Goal: Task Accomplishment & Management: Use online tool/utility

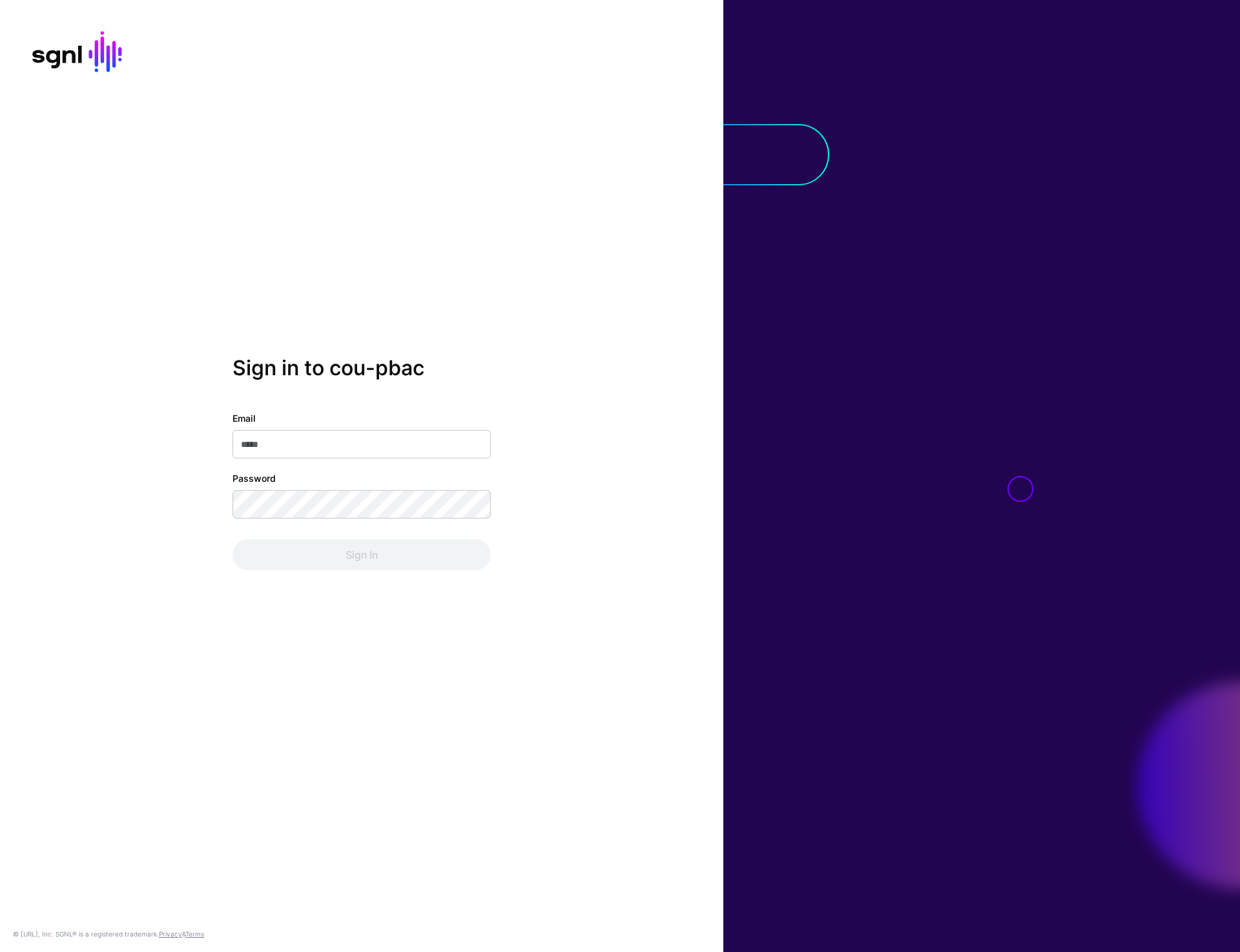
click at [623, 412] on div "Sign in to cou-pbac Email Password Sign In" at bounding box center [362, 476] width 723 height 240
type input "**********"
click at [319, 548] on button "Sign In" at bounding box center [362, 554] width 259 height 31
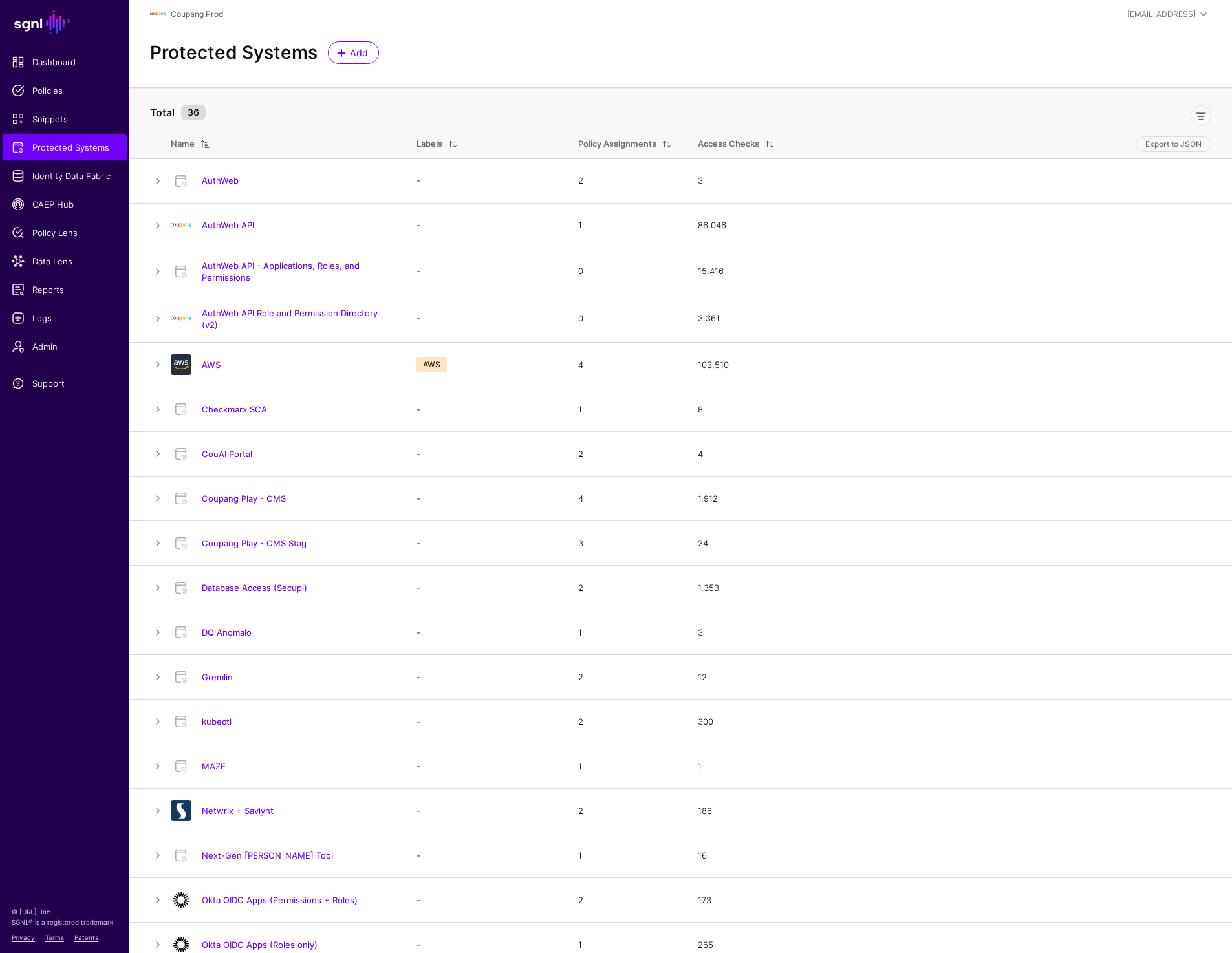
click at [512, 37] on div "Protected Systems Add" at bounding box center [681, 58] width 1103 height 59
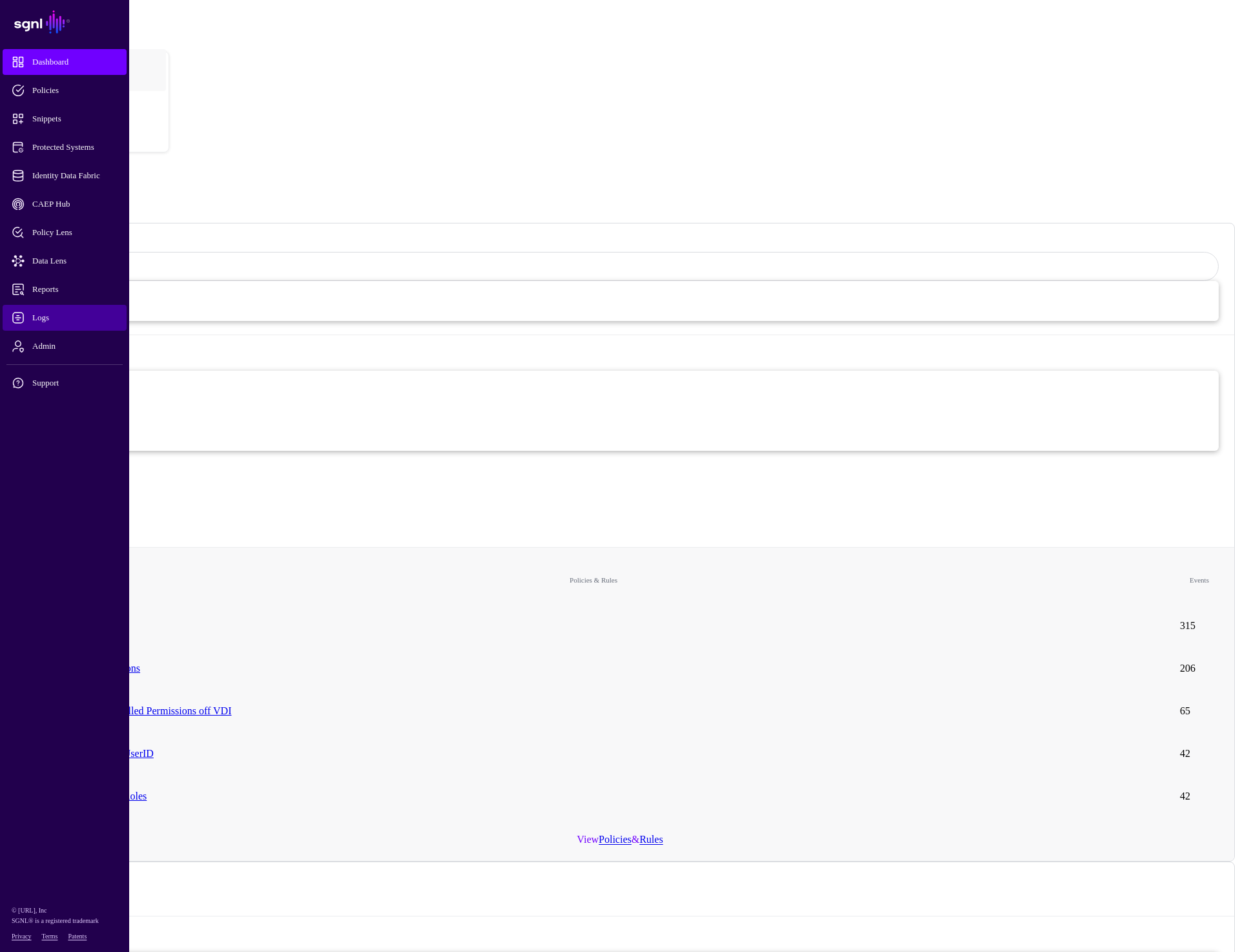
click at [42, 317] on span "Logs" at bounding box center [75, 317] width 127 height 13
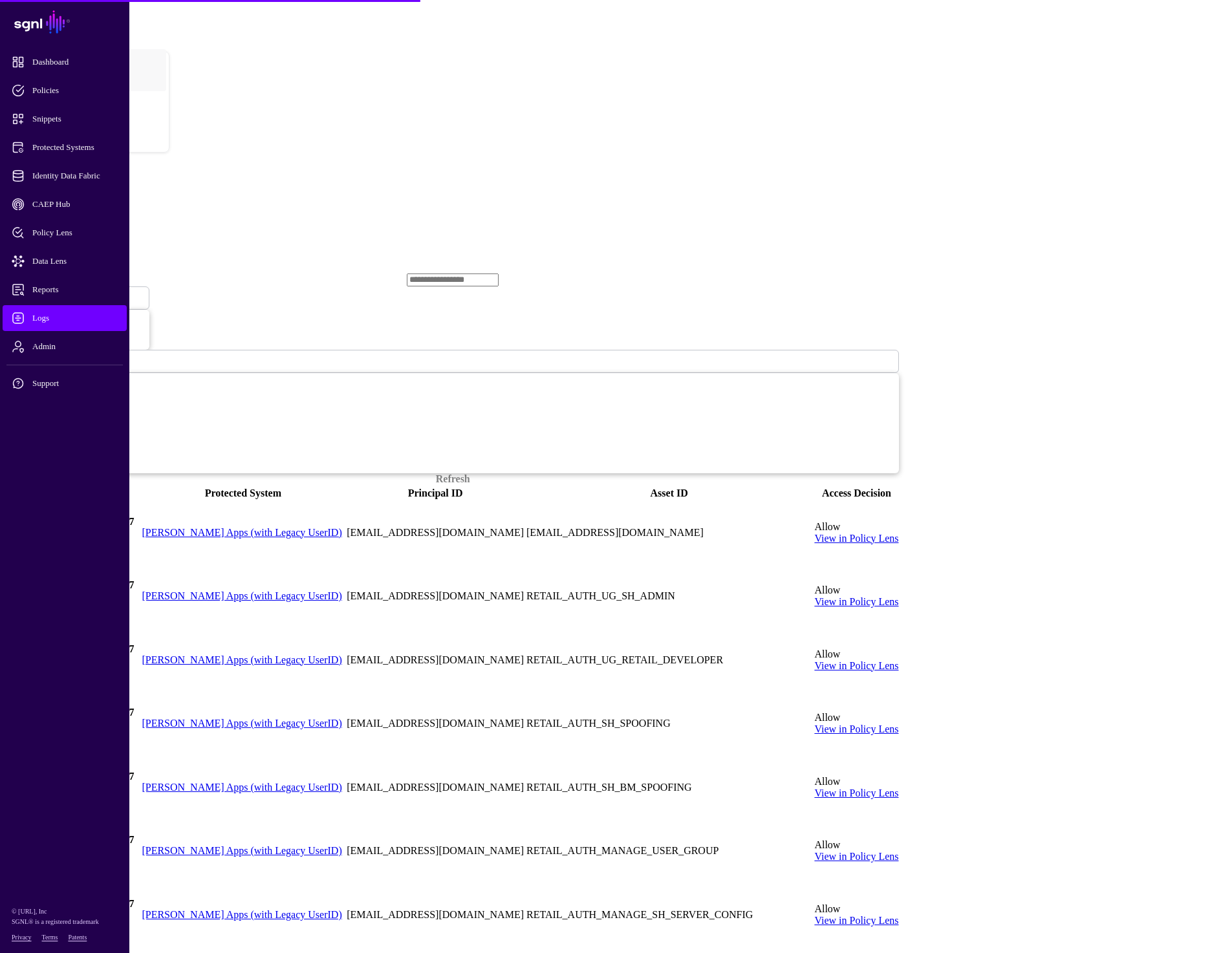
click at [79, 249] on link "Transforms" at bounding box center [54, 254] width 47 height 11
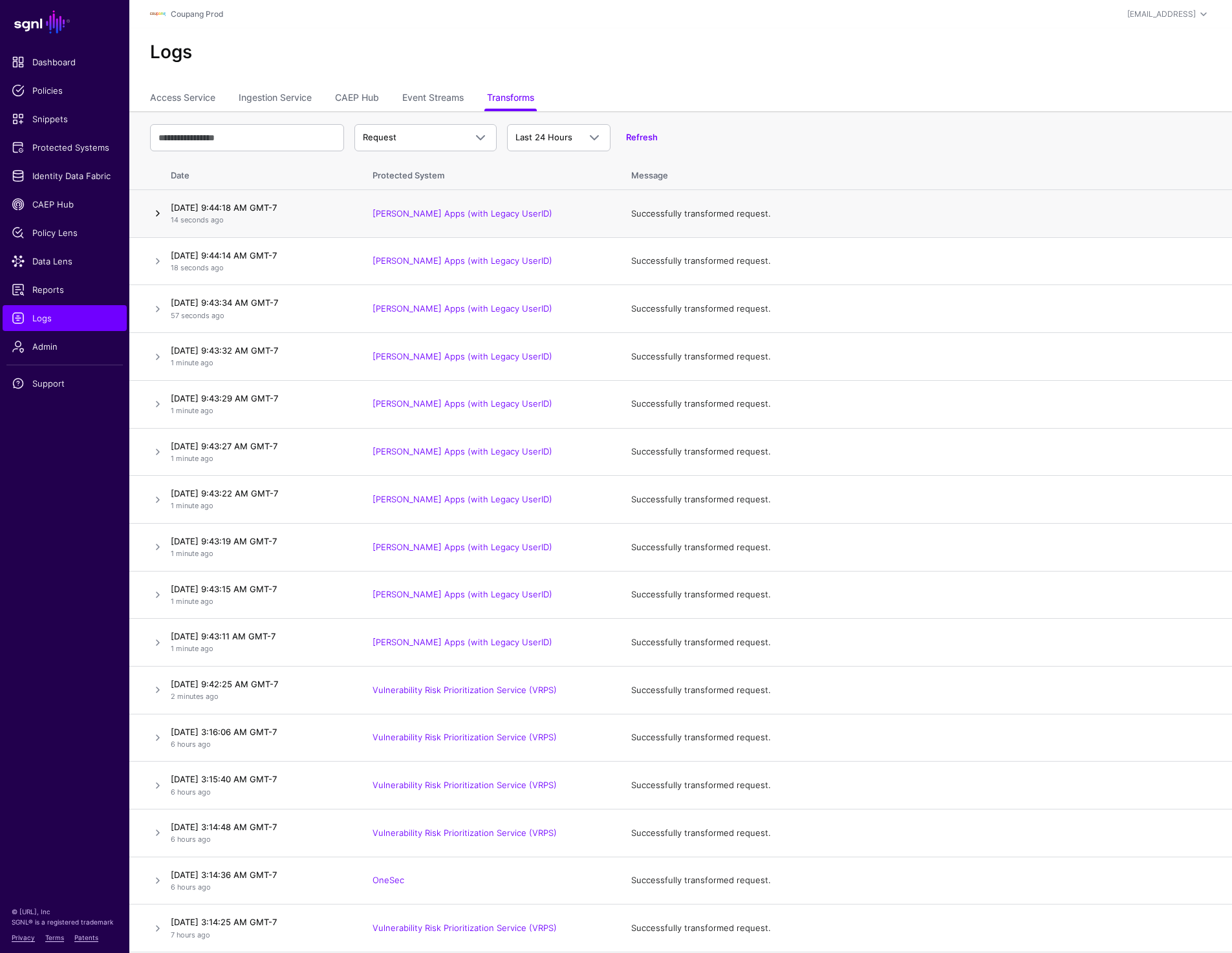
click at [151, 215] on link at bounding box center [158, 213] width 16 height 16
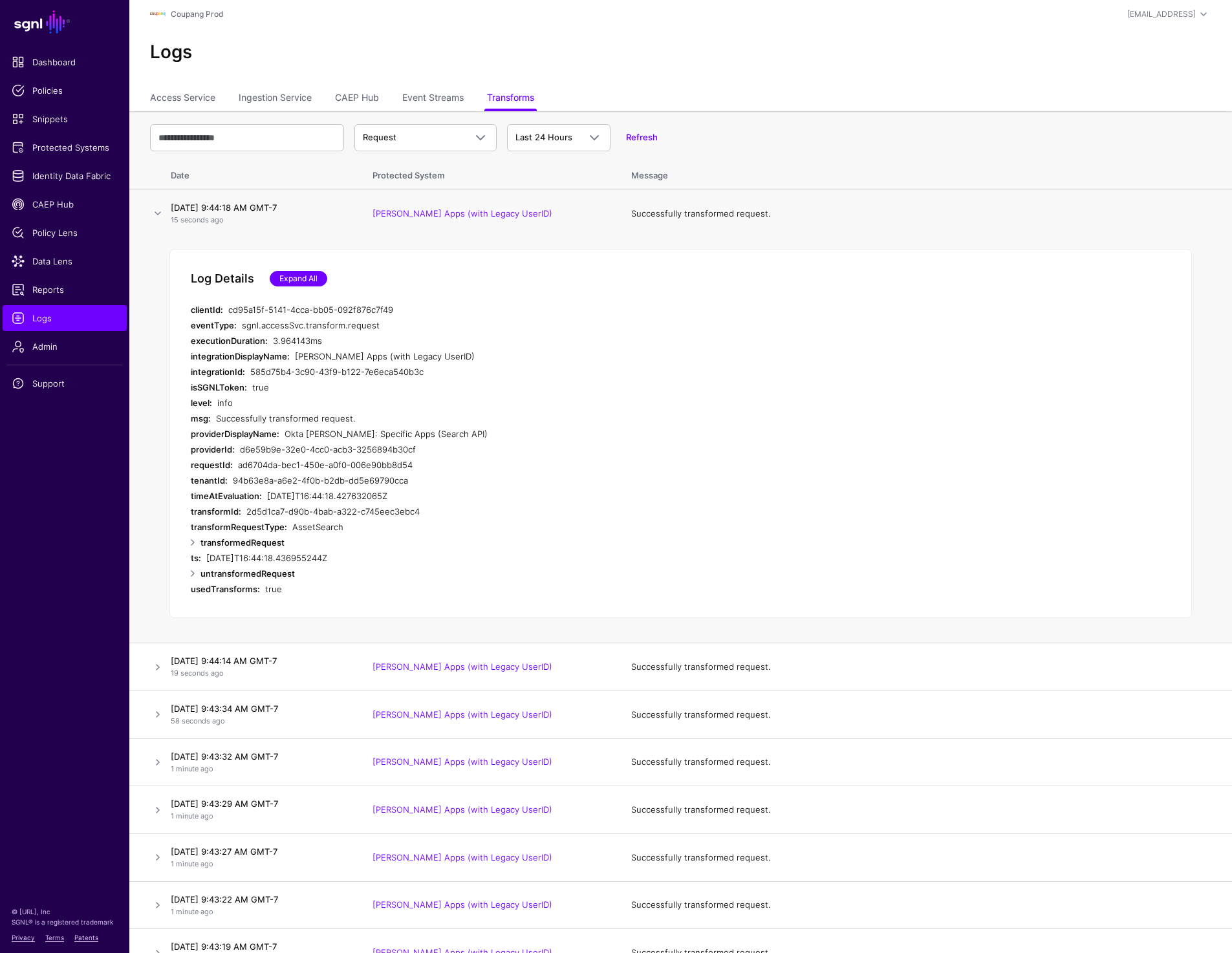
click at [295, 284] on link "Expand All" at bounding box center [299, 279] width 57 height 16
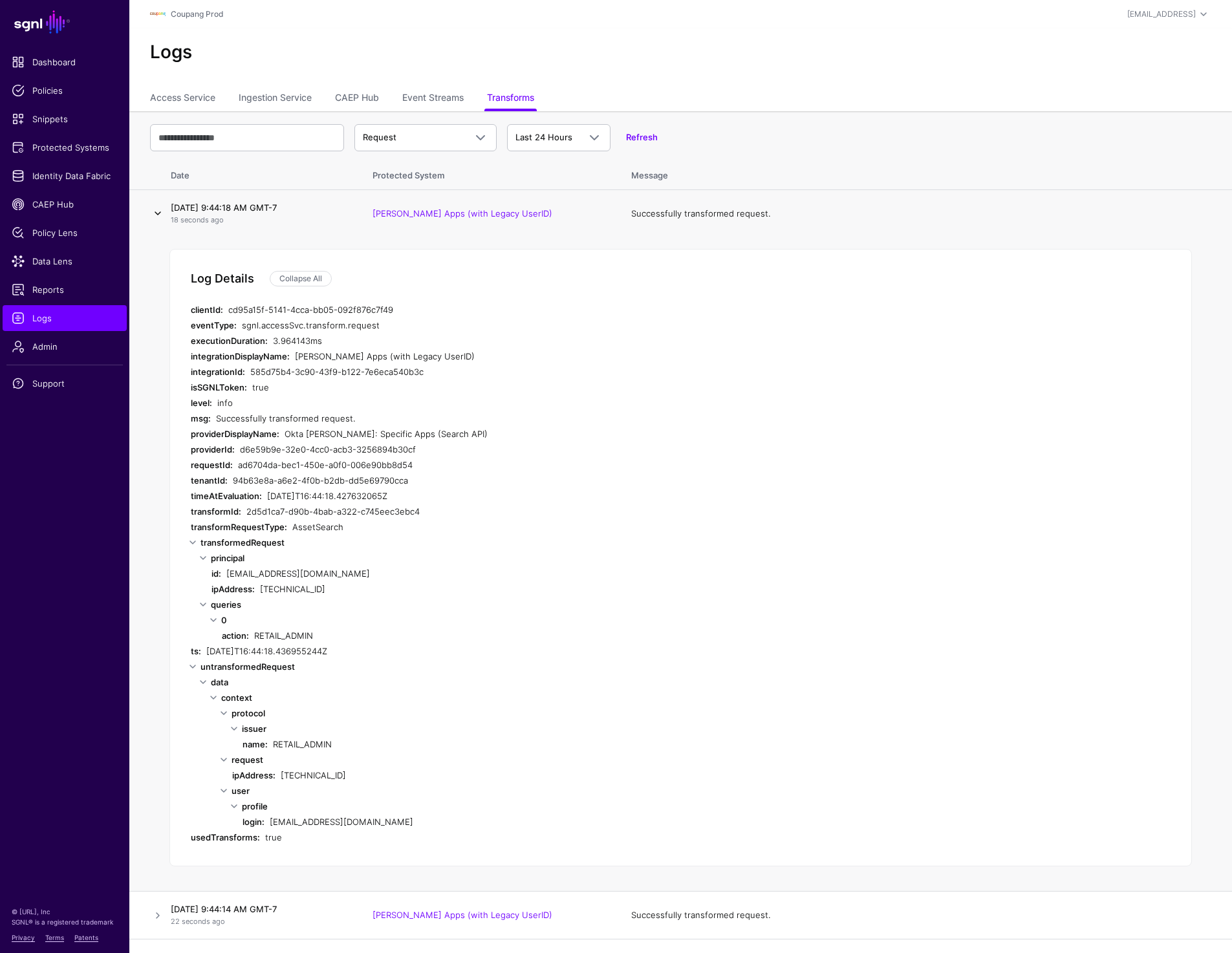
click at [155, 211] on link at bounding box center [158, 213] width 16 height 16
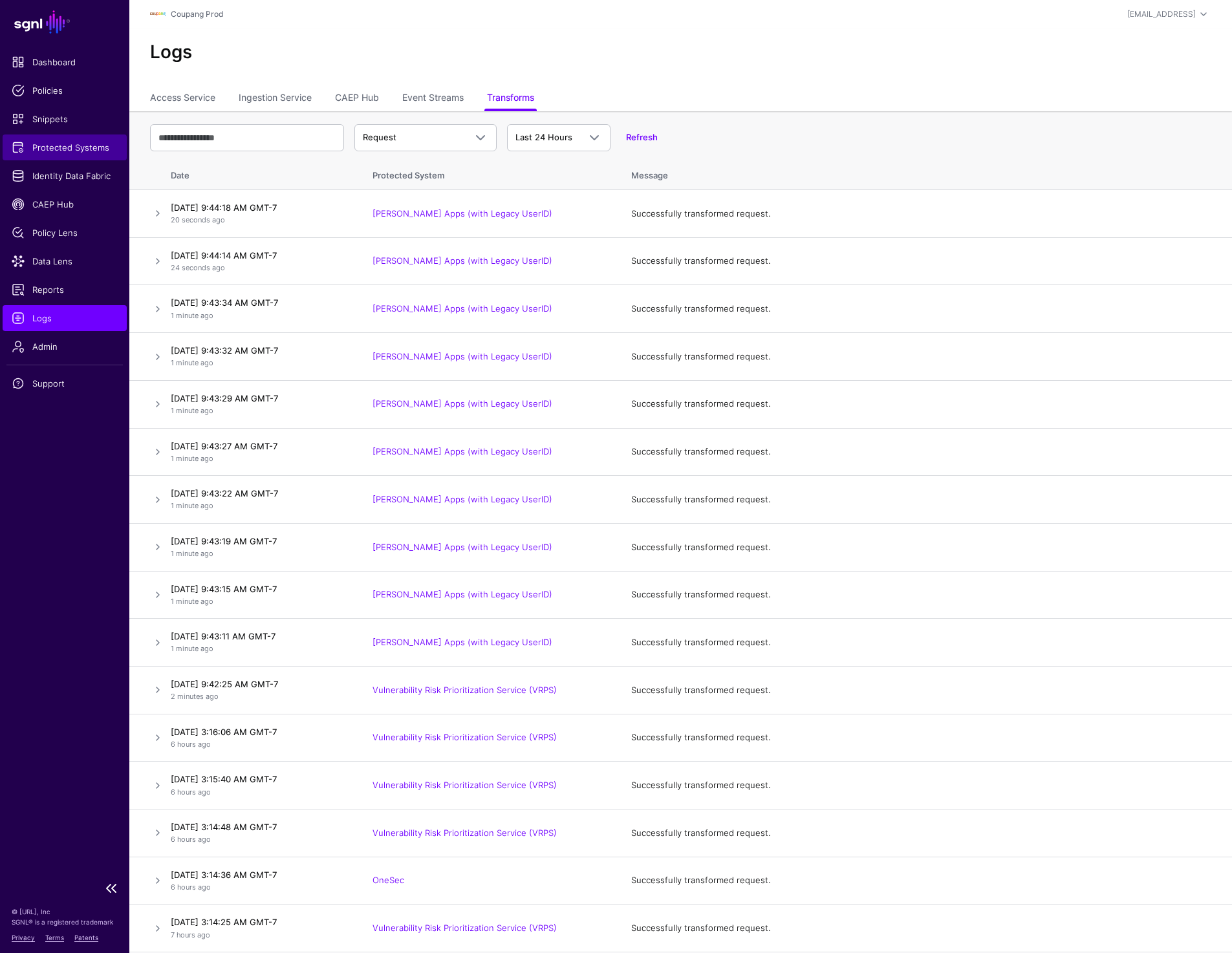
click at [50, 154] on link "Protected Systems" at bounding box center [65, 148] width 124 height 26
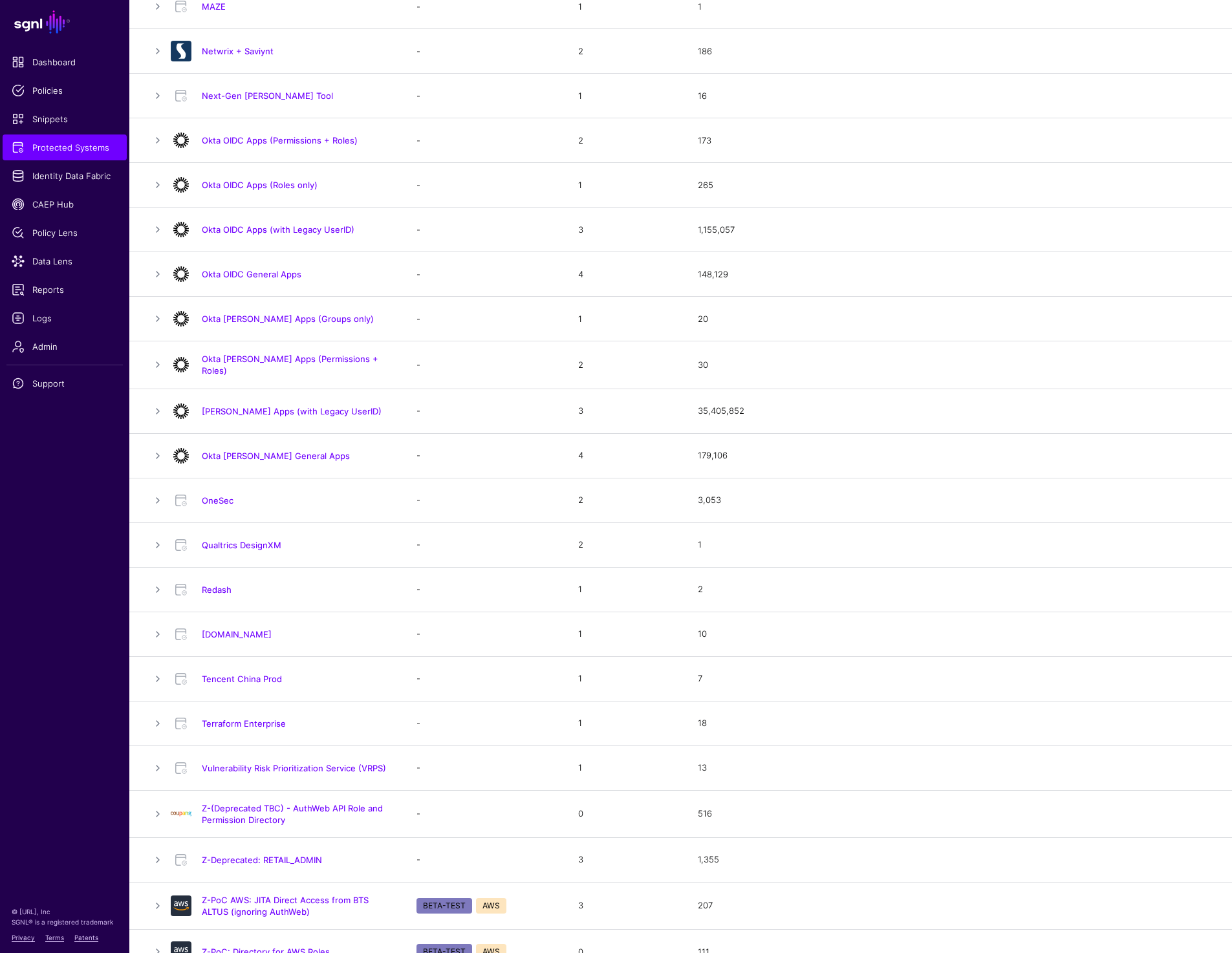
scroll to position [743, 0]
